Goal: Book appointment/travel/reservation

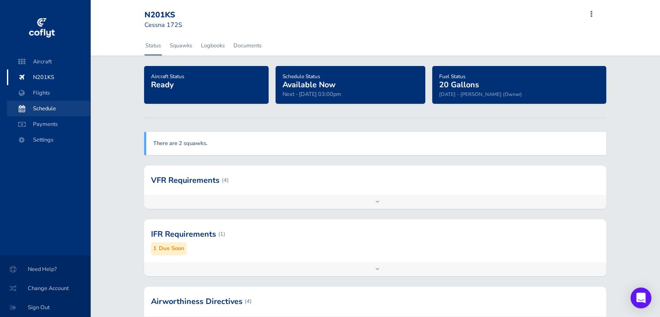
click at [46, 107] on span "Schedule" at bounding box center [49, 109] width 66 height 16
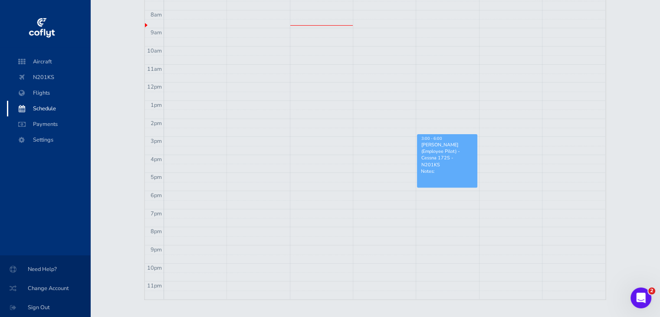
scroll to position [260, 0]
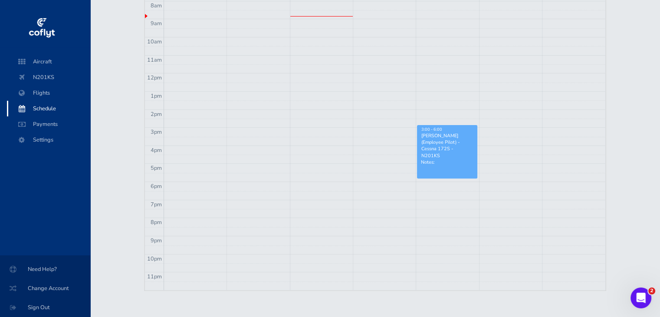
click at [459, 159] on link "3:00 - 6:00 Samuel Golden (Employee Pilot) - Cessna 172S - N201KS Notes:" at bounding box center [447, 151] width 60 height 53
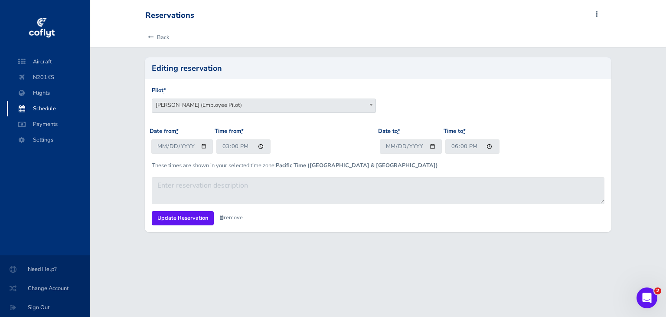
click at [220, 213] on link "remove" at bounding box center [230, 217] width 23 height 8
click at [234, 216] on link "Are you sure?" at bounding box center [240, 218] width 42 height 13
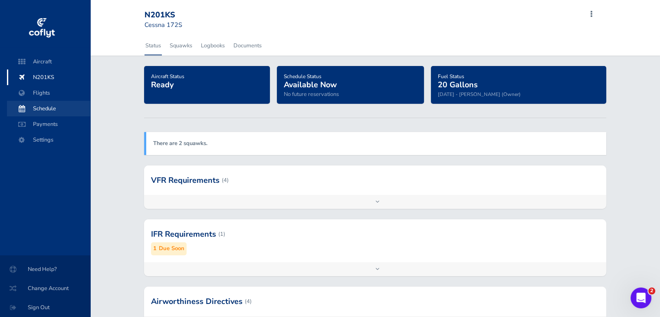
click at [47, 104] on span "Schedule" at bounding box center [49, 109] width 66 height 16
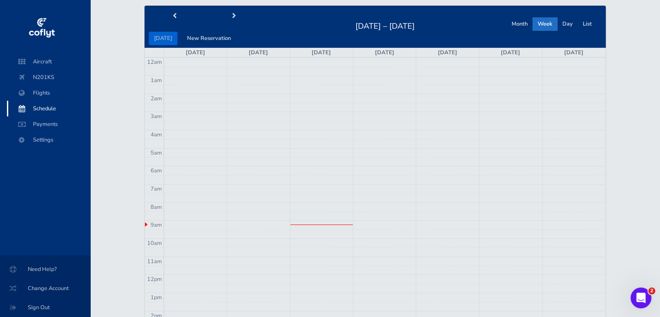
scroll to position [43, 0]
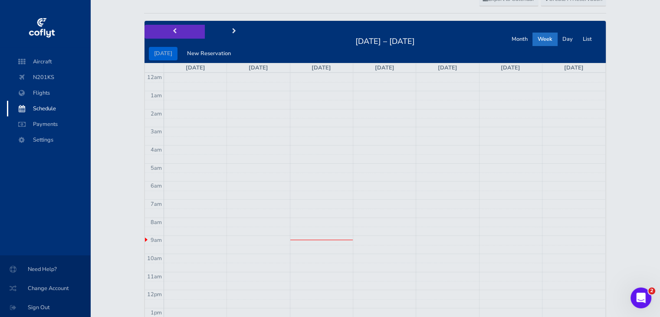
click at [175, 32] on span "prev" at bounding box center [175, 32] width 4 height 6
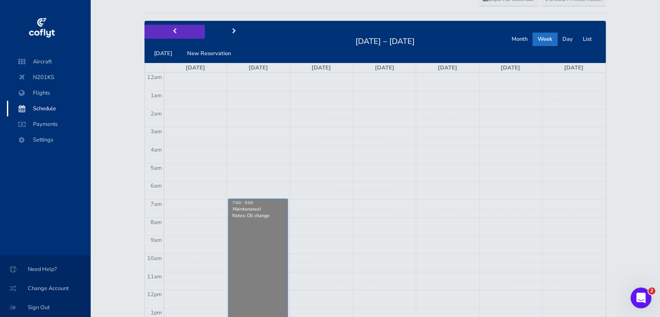
click at [175, 32] on span "prev" at bounding box center [175, 32] width 4 height 6
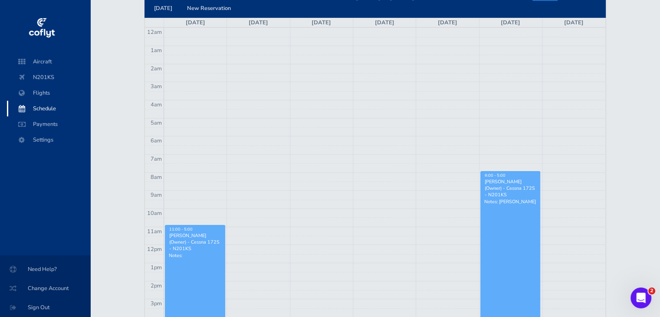
scroll to position [86, 0]
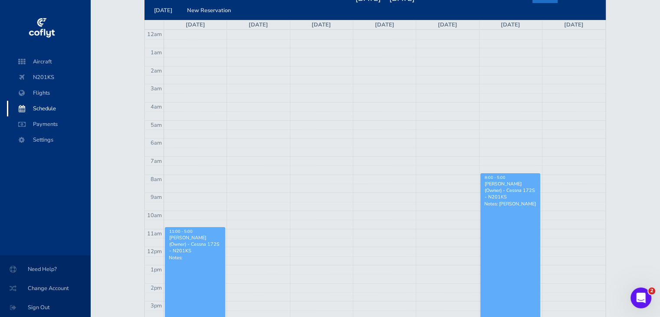
click at [429, 202] on td at bounding box center [384, 206] width 441 height 9
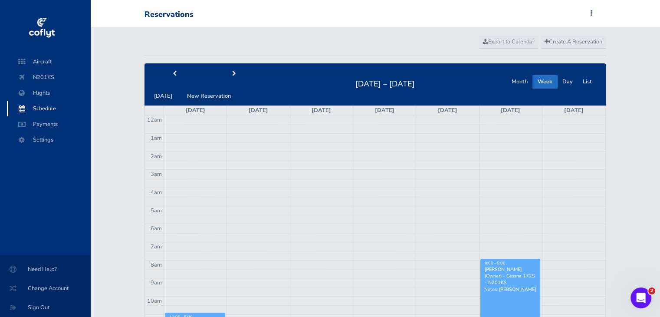
scroll to position [0, 0]
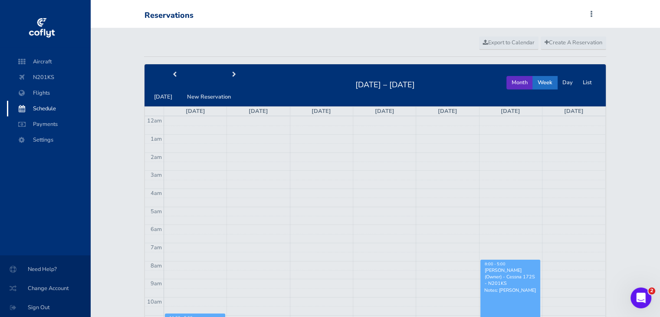
click at [513, 82] on button "Month" at bounding box center [519, 82] width 26 height 13
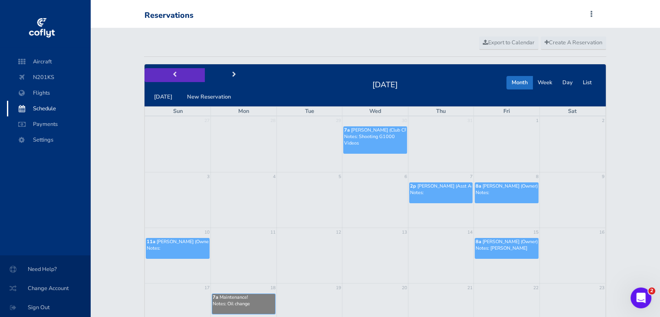
click at [177, 73] on button "prev" at bounding box center [174, 74] width 60 height 13
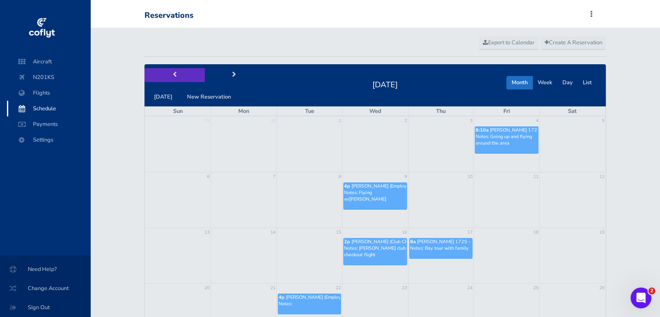
click at [177, 73] on button "prev" at bounding box center [174, 74] width 60 height 13
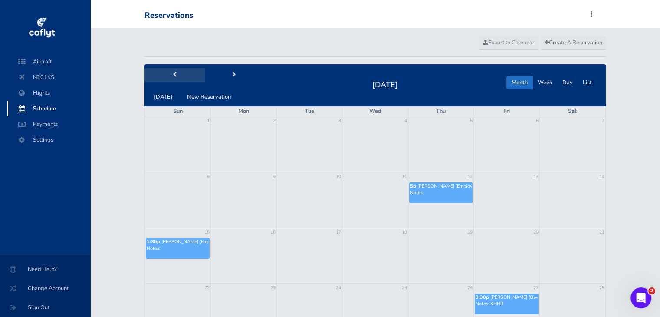
scroll to position [43, 0]
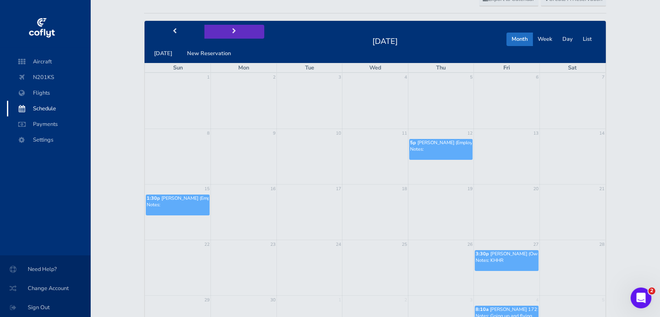
click at [222, 34] on button "next" at bounding box center [234, 31] width 60 height 13
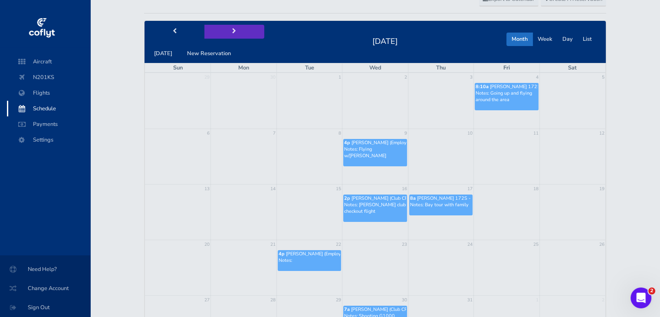
click at [232, 29] on span "next" at bounding box center [234, 32] width 4 height 6
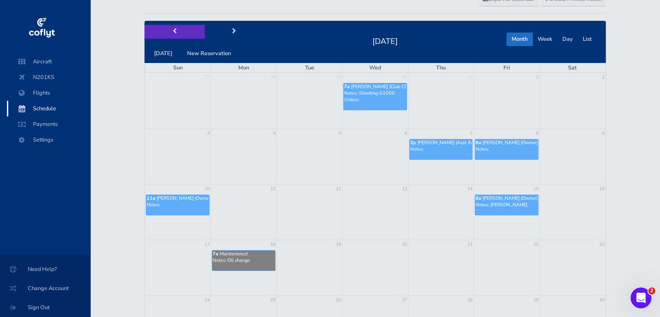
click at [177, 34] on button "prev" at bounding box center [174, 31] width 60 height 13
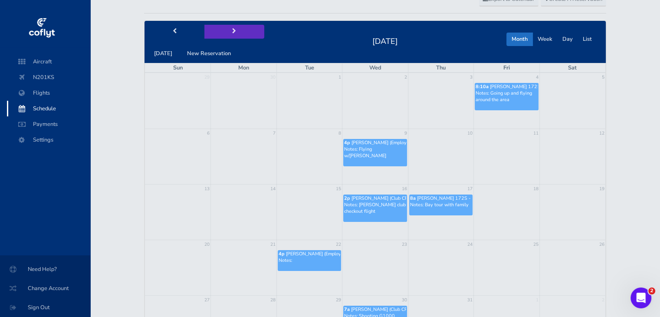
click at [228, 32] on button "next" at bounding box center [234, 31] width 60 height 13
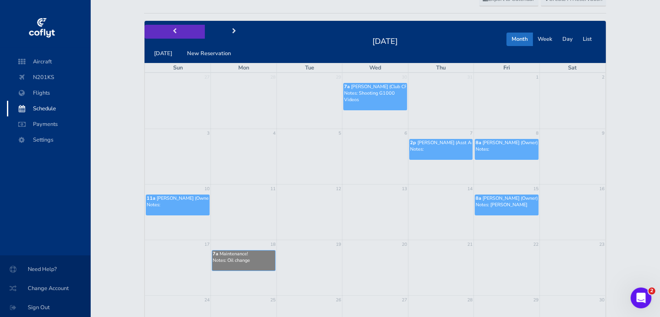
click at [176, 31] on button "prev" at bounding box center [174, 31] width 60 height 13
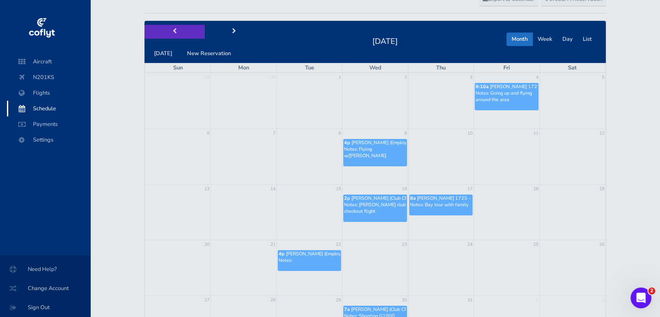
click at [175, 32] on span "prev" at bounding box center [175, 32] width 4 height 6
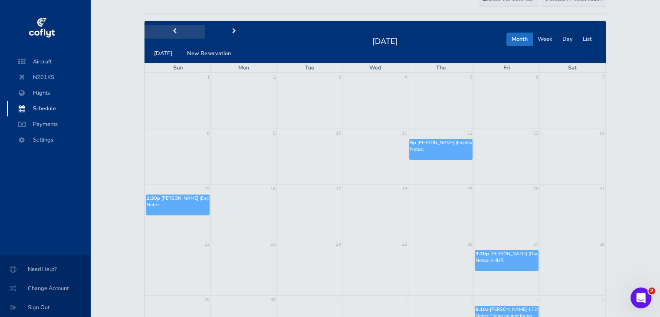
scroll to position [87, 0]
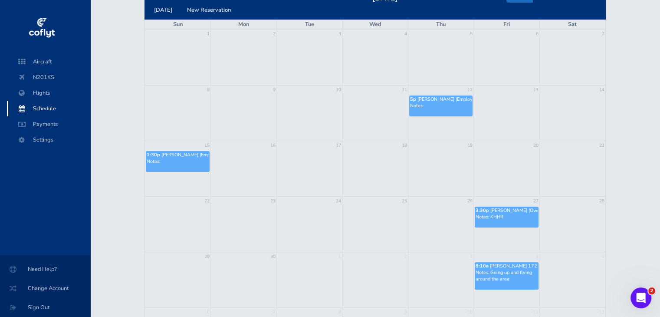
click at [438, 104] on p "Notes:" at bounding box center [441, 105] width 62 height 7
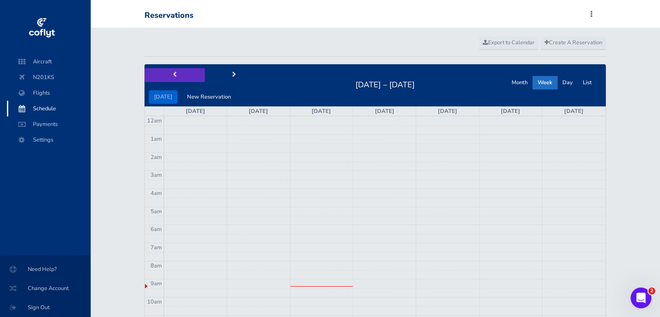
click at [178, 75] on button "prev" at bounding box center [174, 74] width 60 height 13
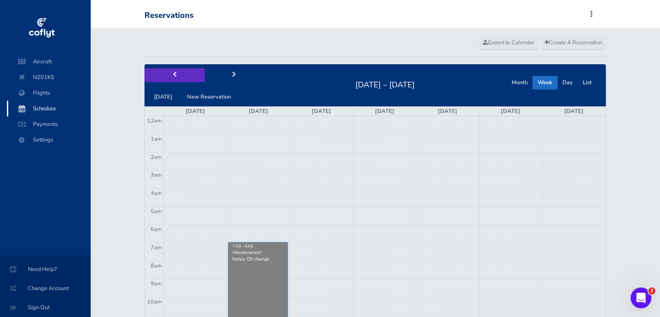
click at [178, 75] on button "prev" at bounding box center [174, 74] width 60 height 13
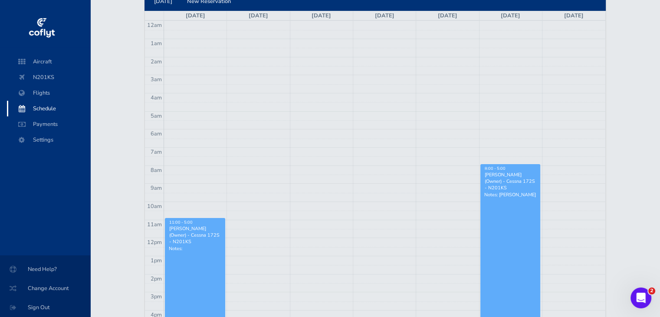
scroll to position [130, 0]
